Goal: Check status

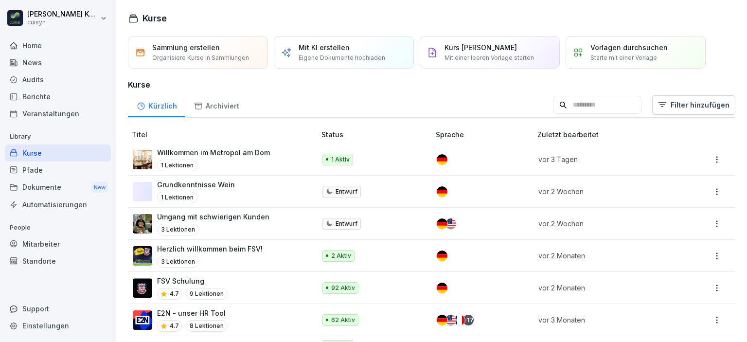
click at [47, 246] on div "Mitarbeiter" at bounding box center [58, 243] width 106 height 17
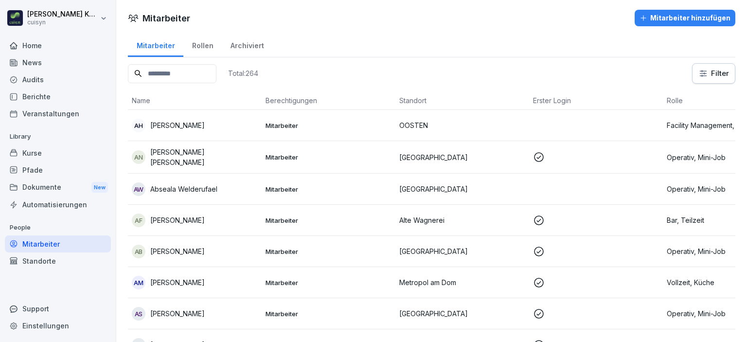
click at [209, 76] on input at bounding box center [172, 73] width 88 height 19
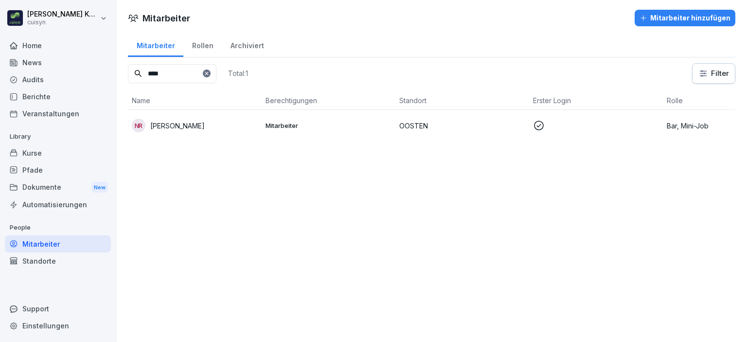
click at [225, 120] on div "NR [PERSON_NAME]" at bounding box center [195, 126] width 126 height 14
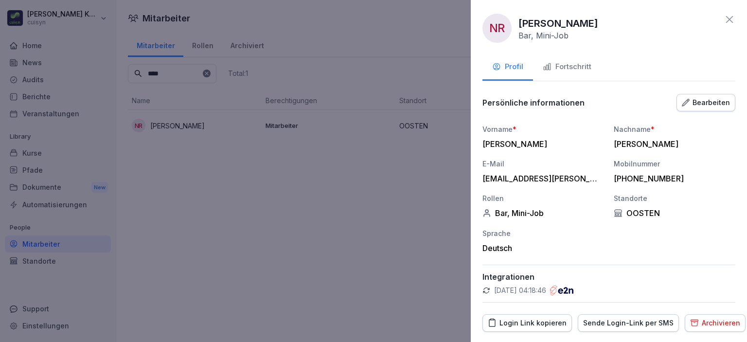
click at [585, 67] on div "Fortschritt" at bounding box center [567, 66] width 49 height 11
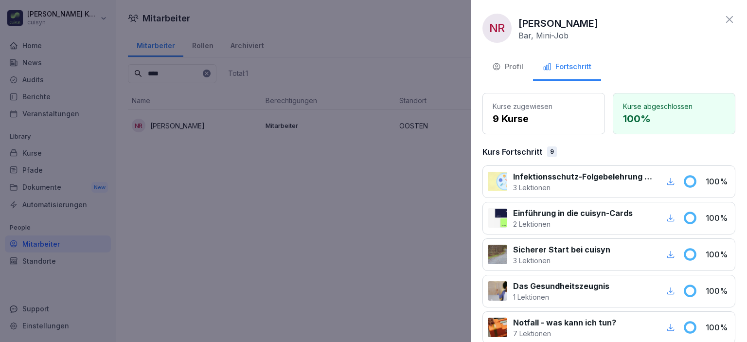
click at [666, 182] on icon "button" at bounding box center [670, 181] width 9 height 9
drag, startPoint x: 290, startPoint y: 18, endPoint x: 241, endPoint y: 54, distance: 61.1
click at [281, 28] on div at bounding box center [373, 171] width 747 height 342
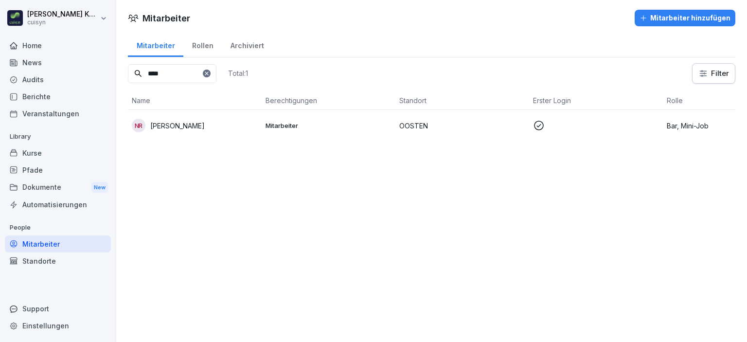
drag, startPoint x: 192, startPoint y: 71, endPoint x: 150, endPoint y: 75, distance: 42.5
click at [150, 75] on input "****" at bounding box center [172, 73] width 88 height 19
type input "*"
type input "*****"
click at [188, 126] on p "[PERSON_NAME]" at bounding box center [177, 126] width 54 height 10
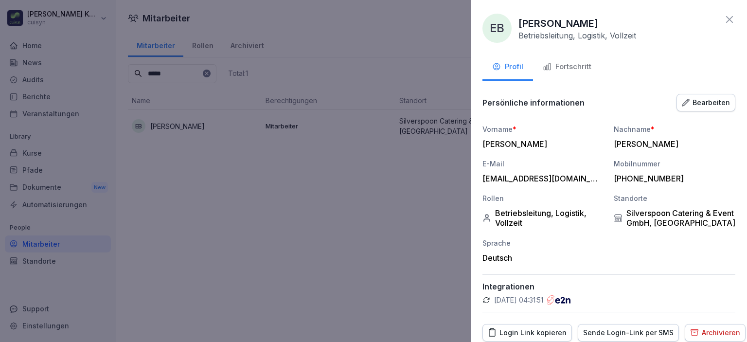
click at [589, 65] on div "Fortschritt" at bounding box center [567, 66] width 49 height 11
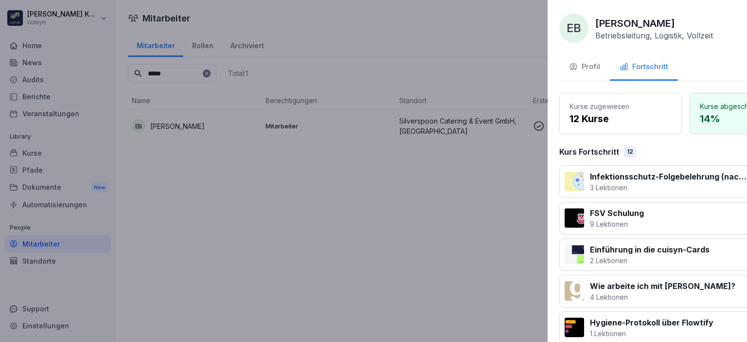
click at [336, 221] on div at bounding box center [373, 171] width 747 height 342
